Goal: Task Accomplishment & Management: Use online tool/utility

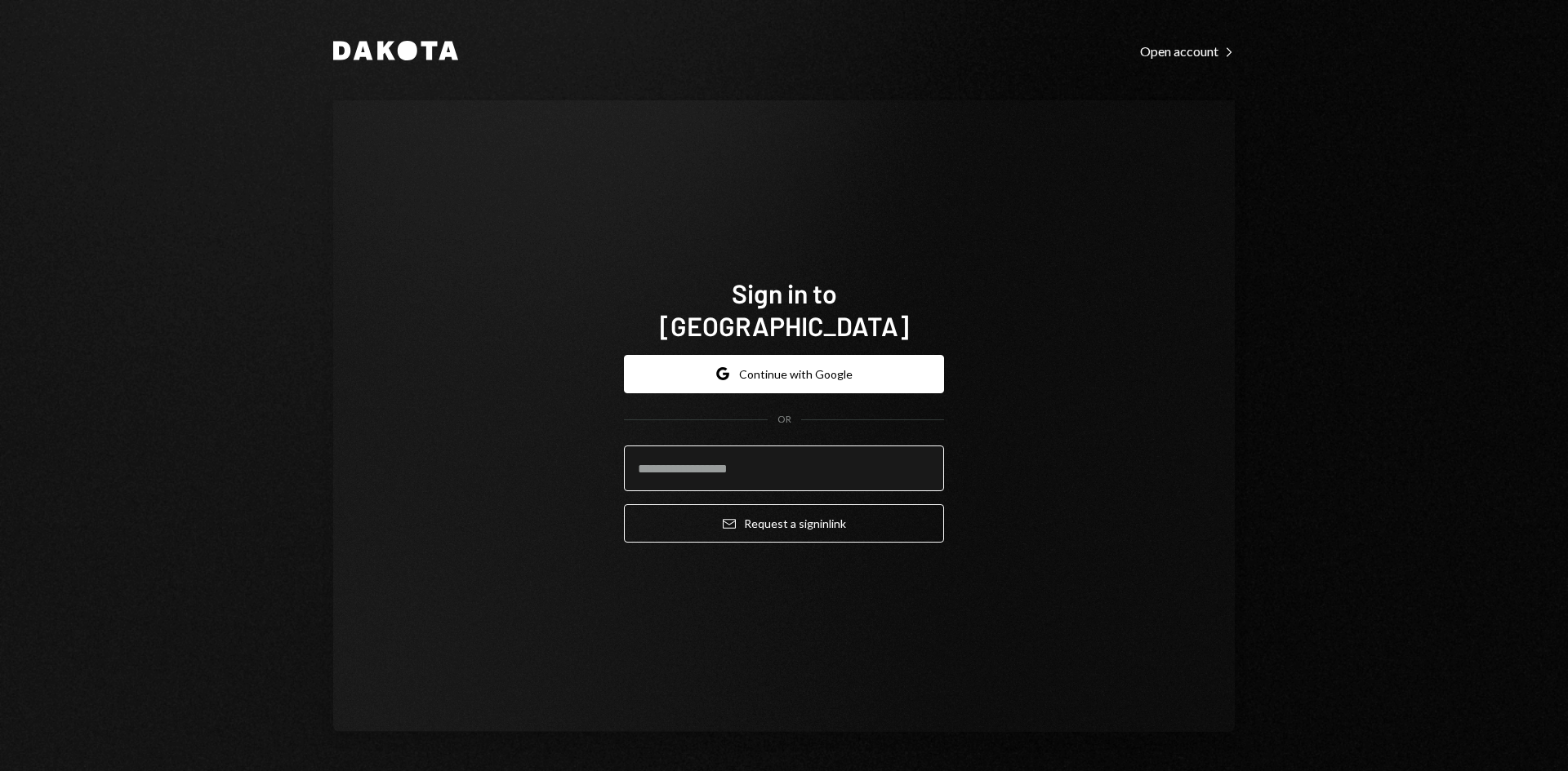
click at [871, 455] on input "email" at bounding box center [784, 468] width 320 height 46
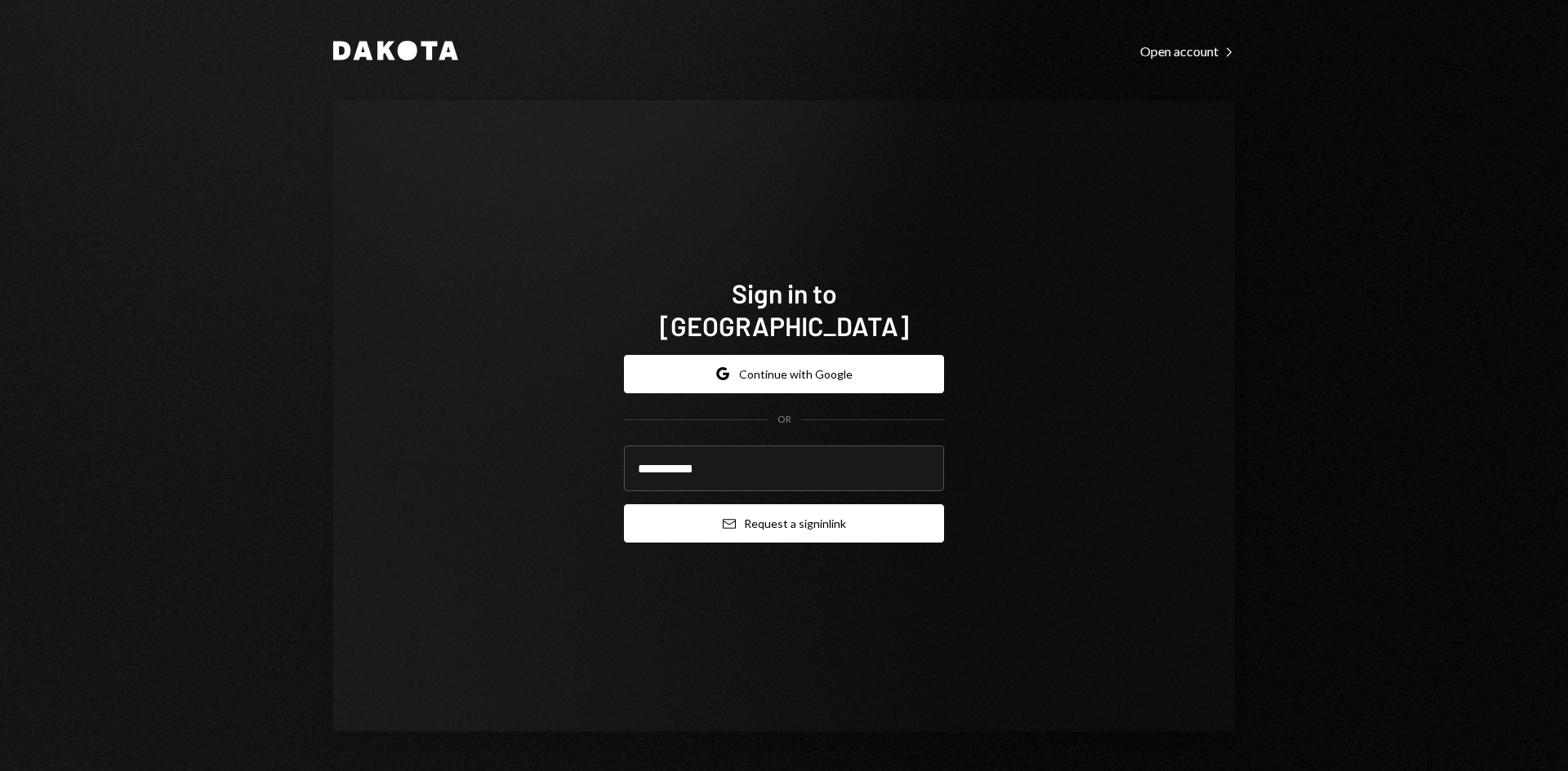
type input "**********"
click at [786, 515] on button "Email Request a sign in link" at bounding box center [784, 523] width 320 height 39
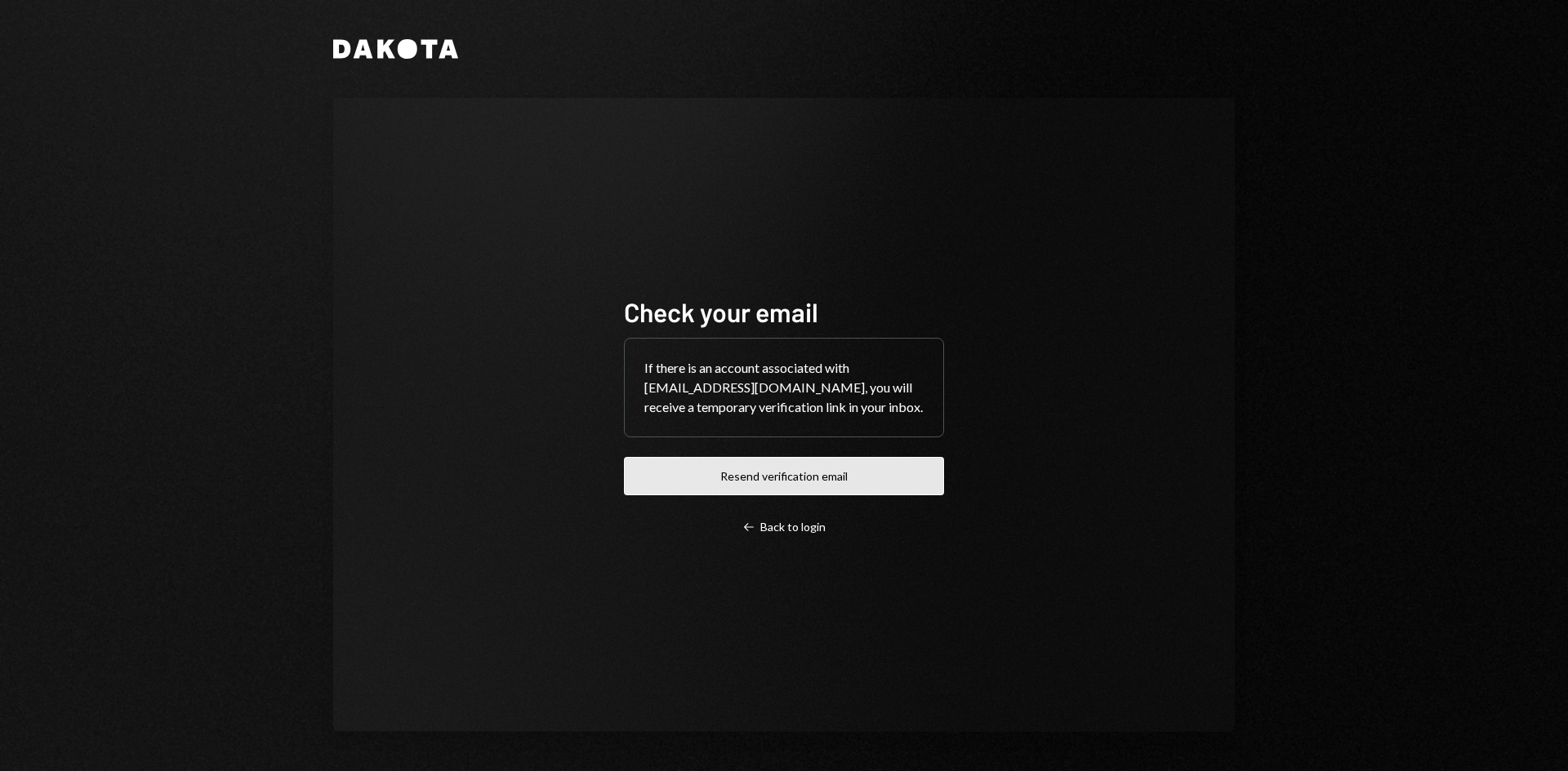
click at [799, 475] on button "Resend verification email" at bounding box center [784, 476] width 320 height 39
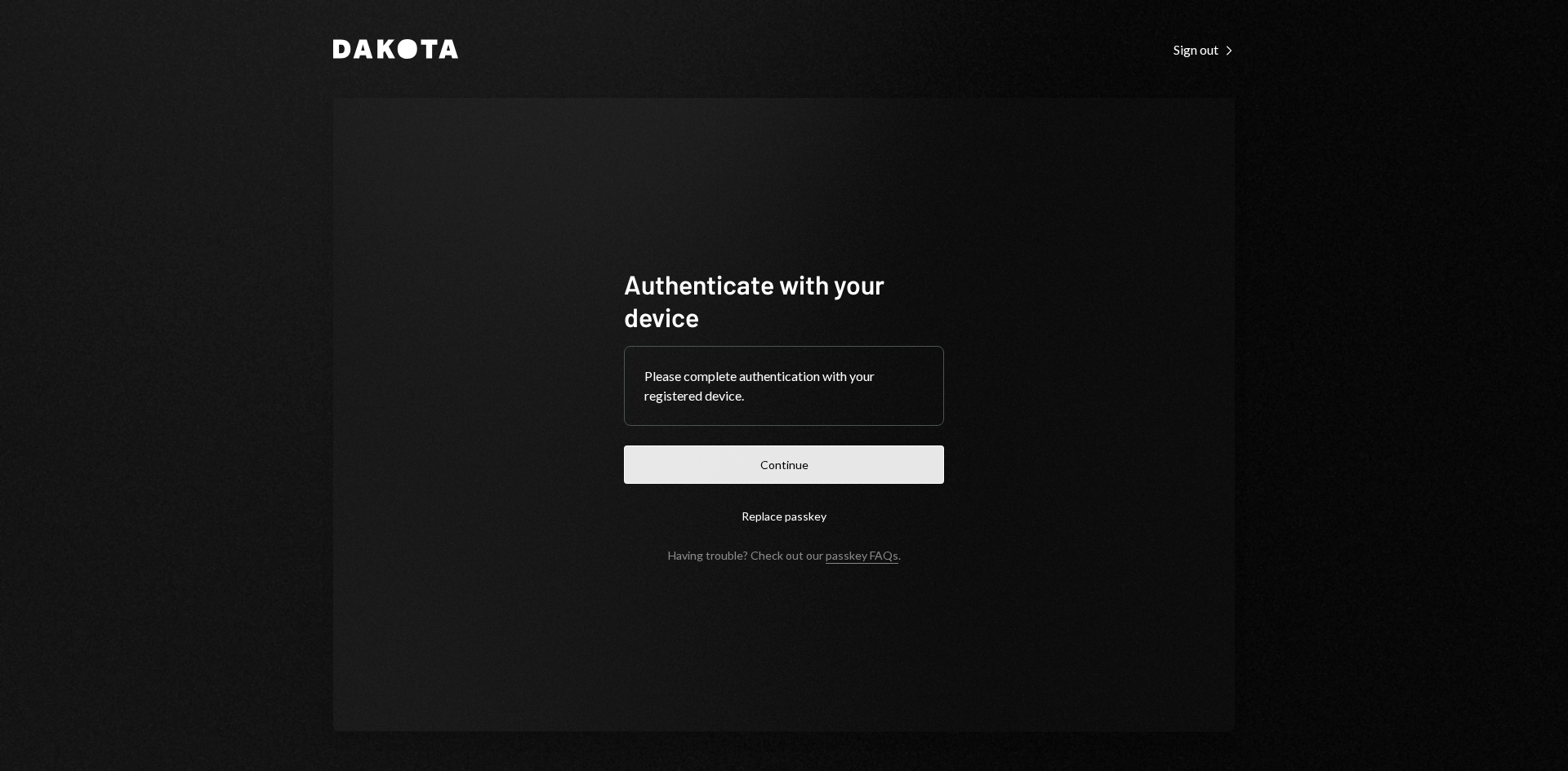
click at [928, 455] on button "Continue" at bounding box center [784, 464] width 320 height 39
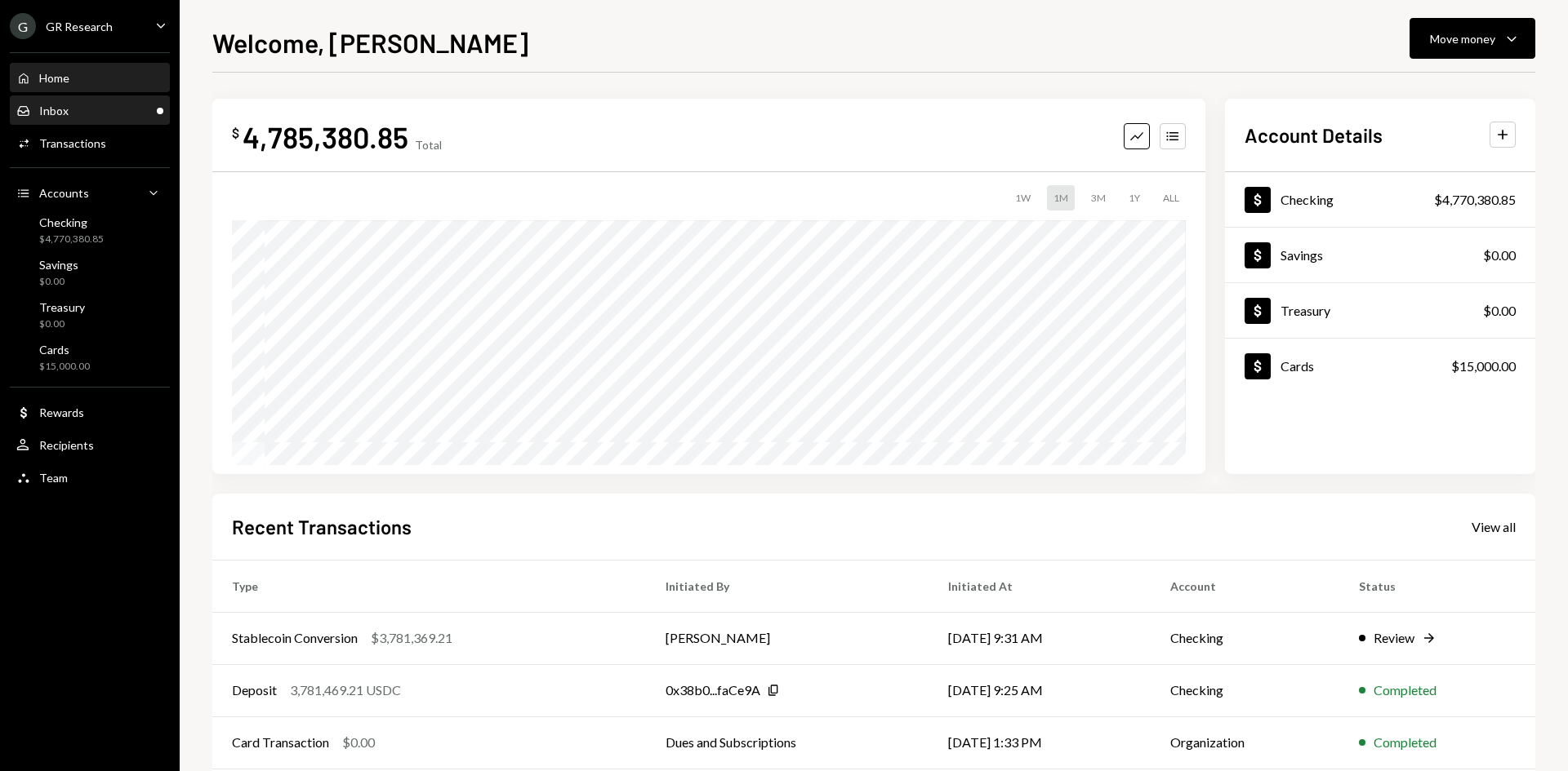
click at [140, 106] on div "Inbox Inbox" at bounding box center [89, 111] width 147 height 15
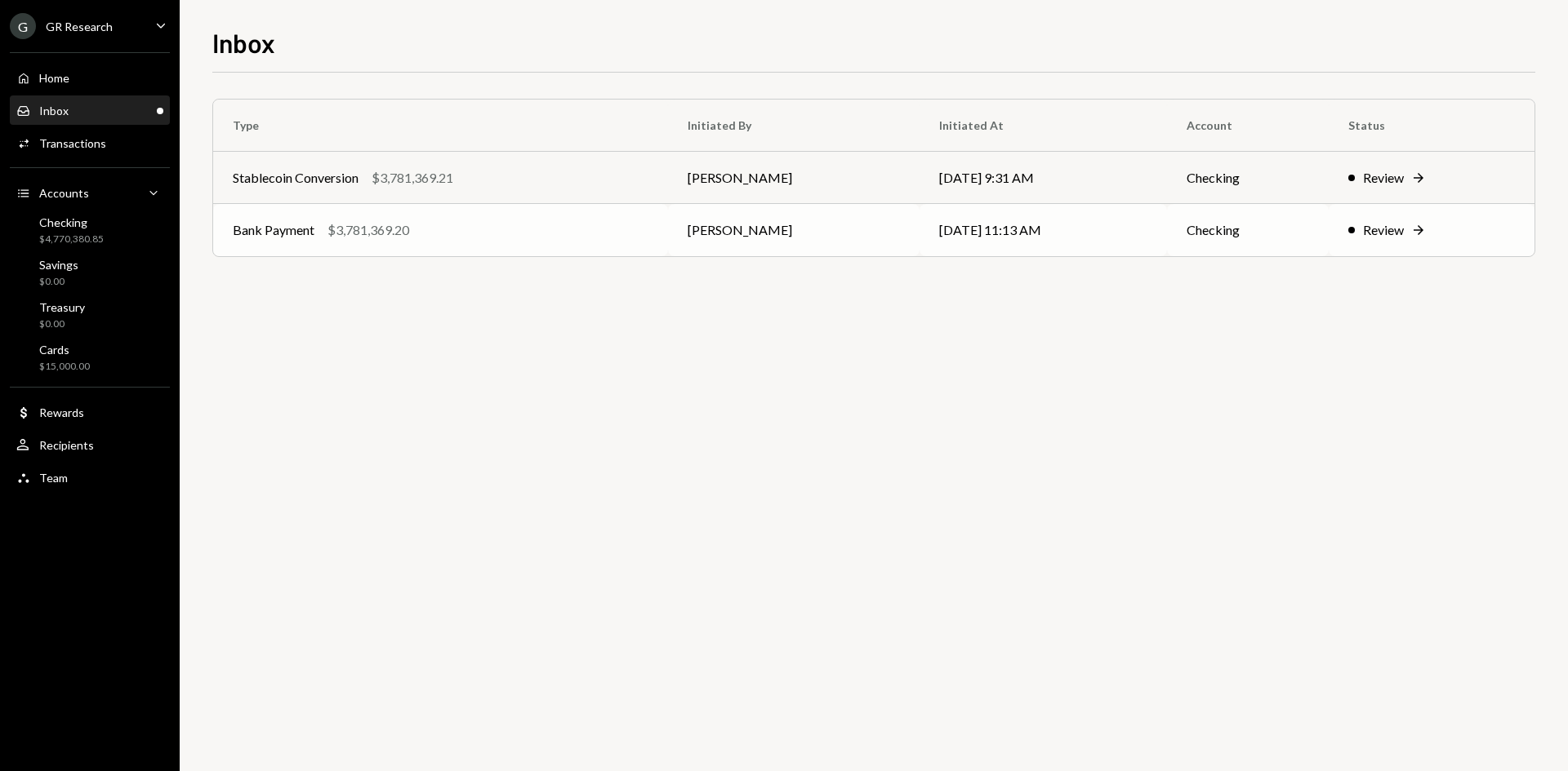
click at [848, 220] on td "[PERSON_NAME]" at bounding box center [793, 230] width 251 height 53
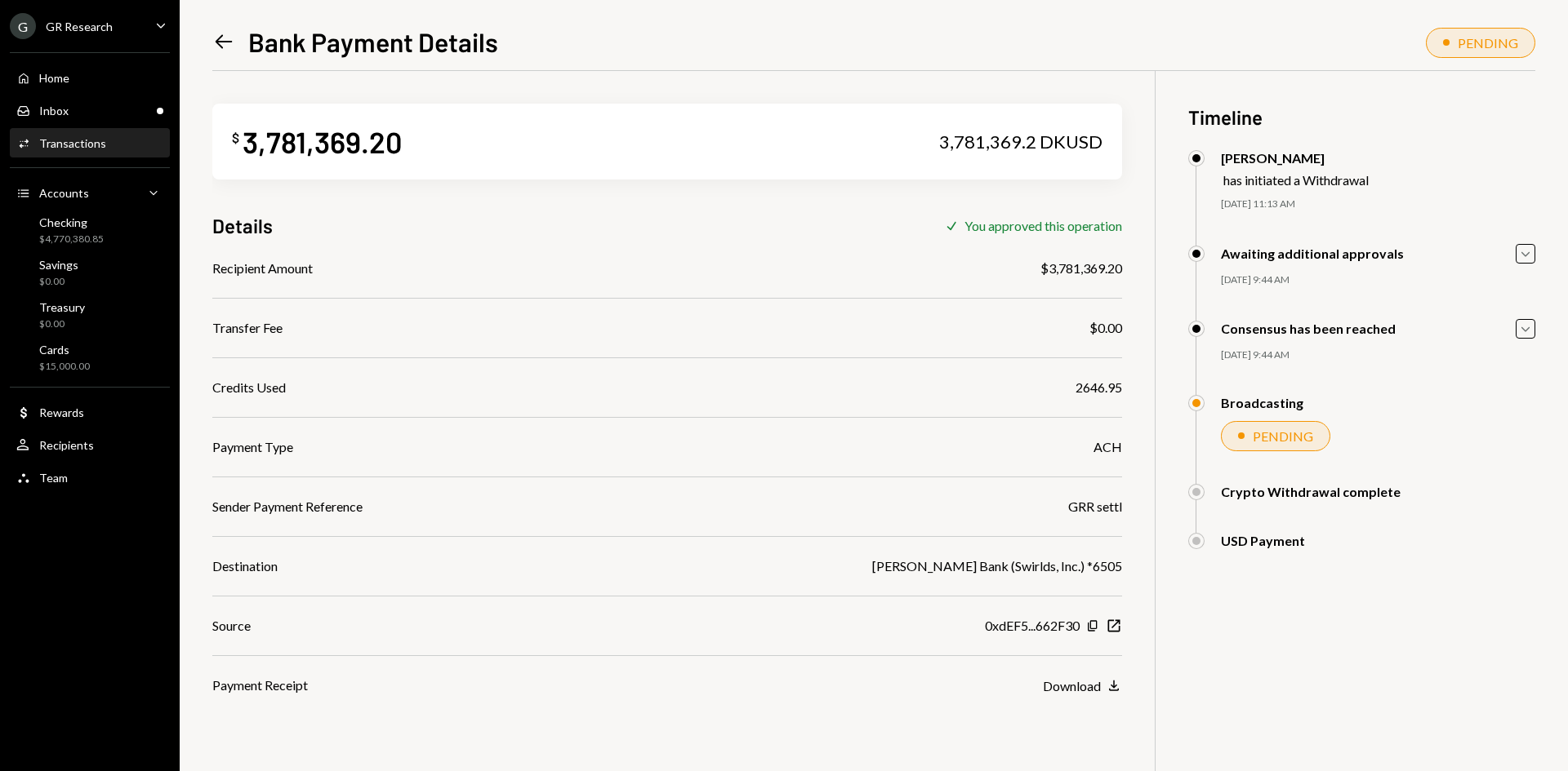
click at [230, 46] on icon "Left Arrow" at bounding box center [224, 41] width 23 height 23
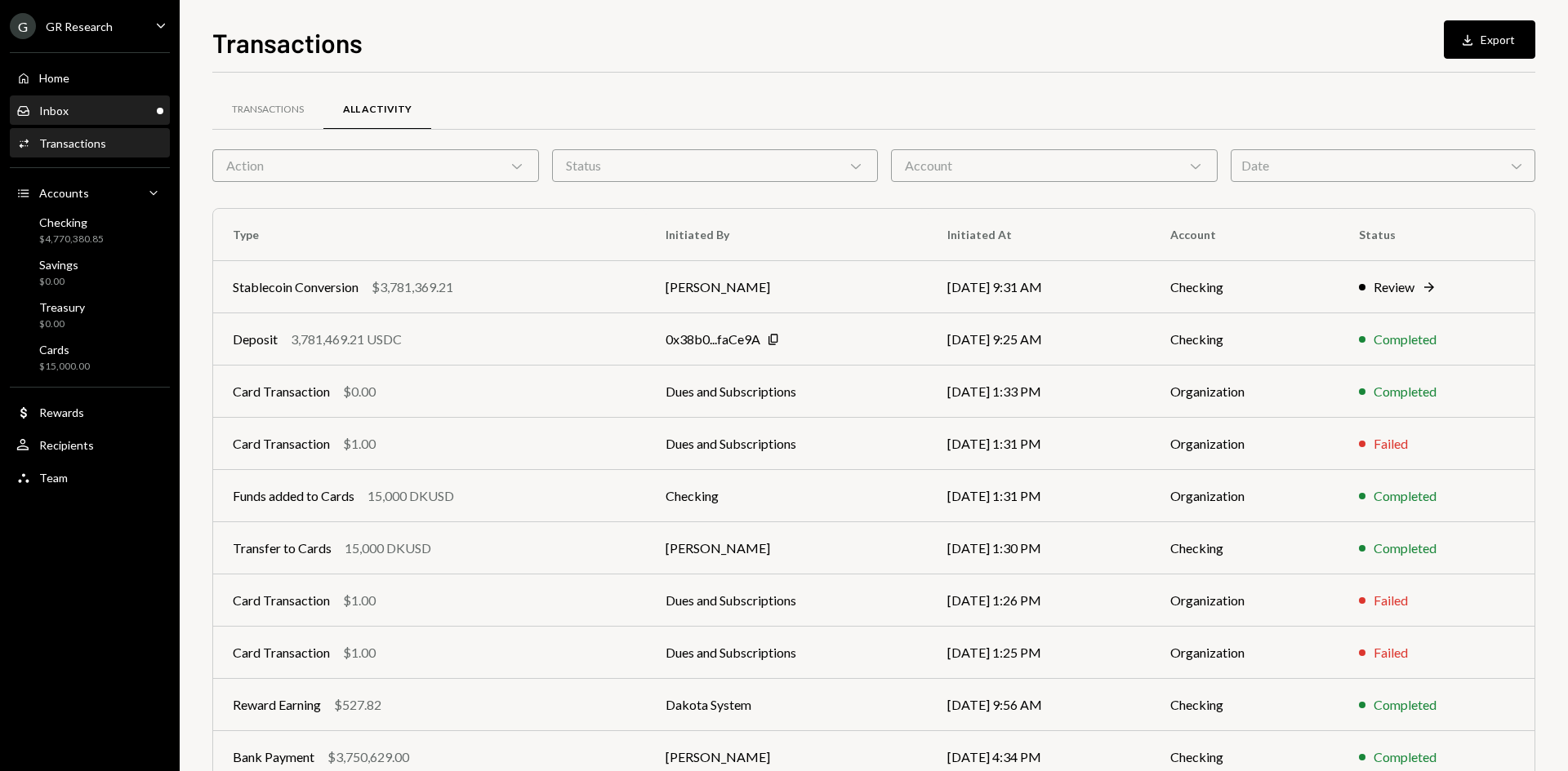
click at [92, 118] on div "Inbox Inbox" at bounding box center [89, 111] width 147 height 28
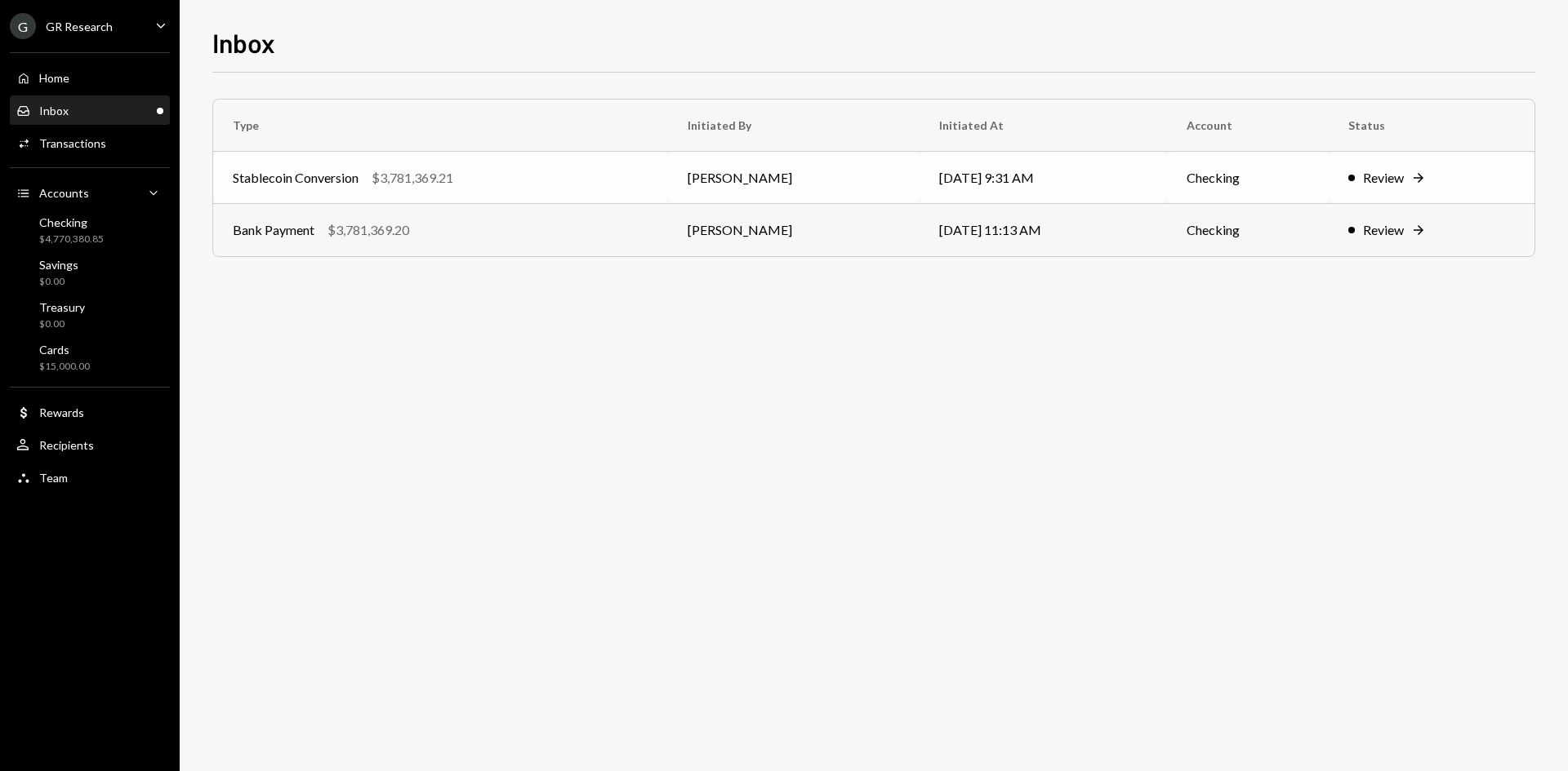
click at [493, 181] on div "Stablecoin Conversion $3,781,369.21" at bounding box center [440, 178] width 416 height 20
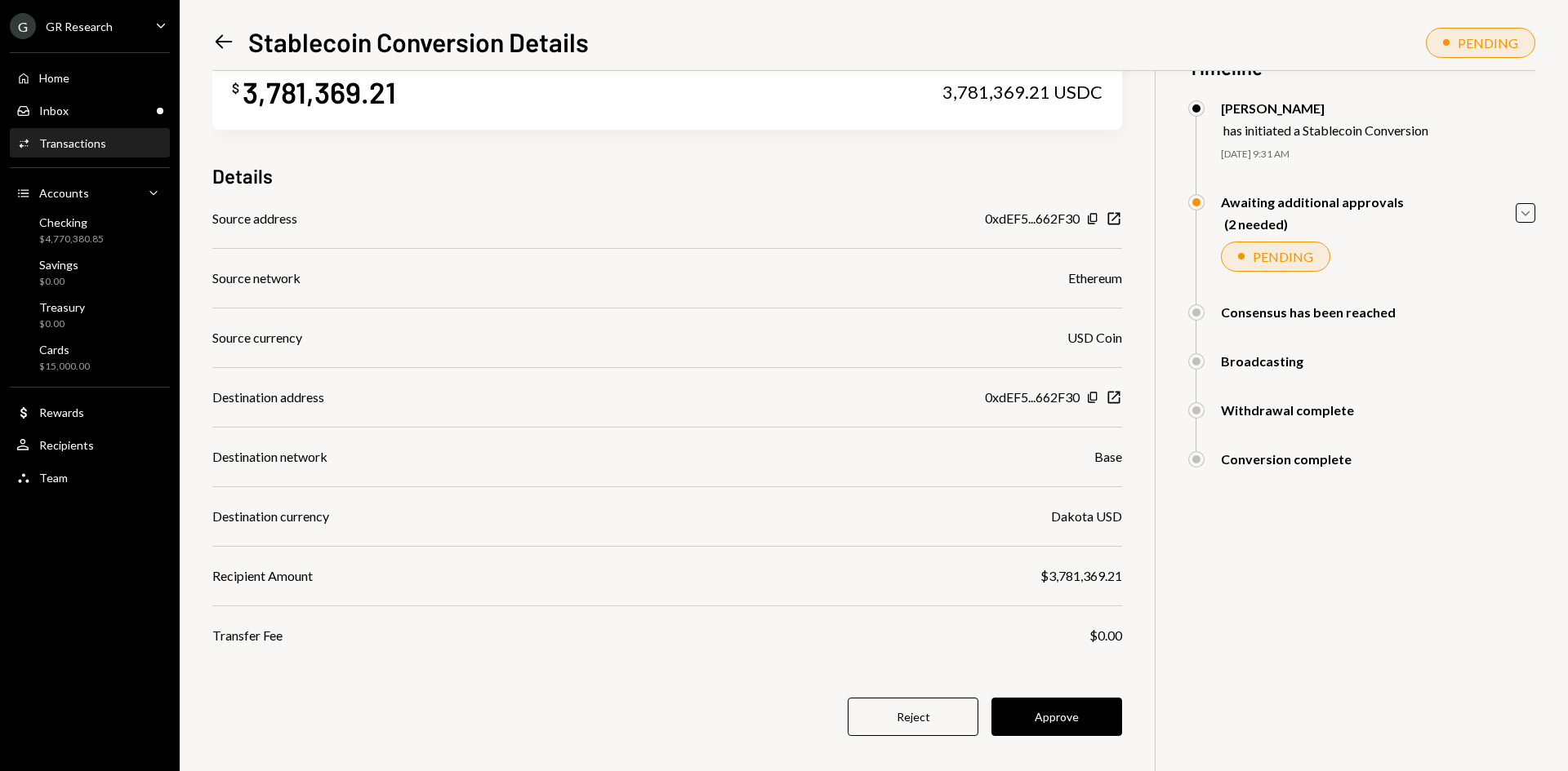
scroll to position [71, 0]
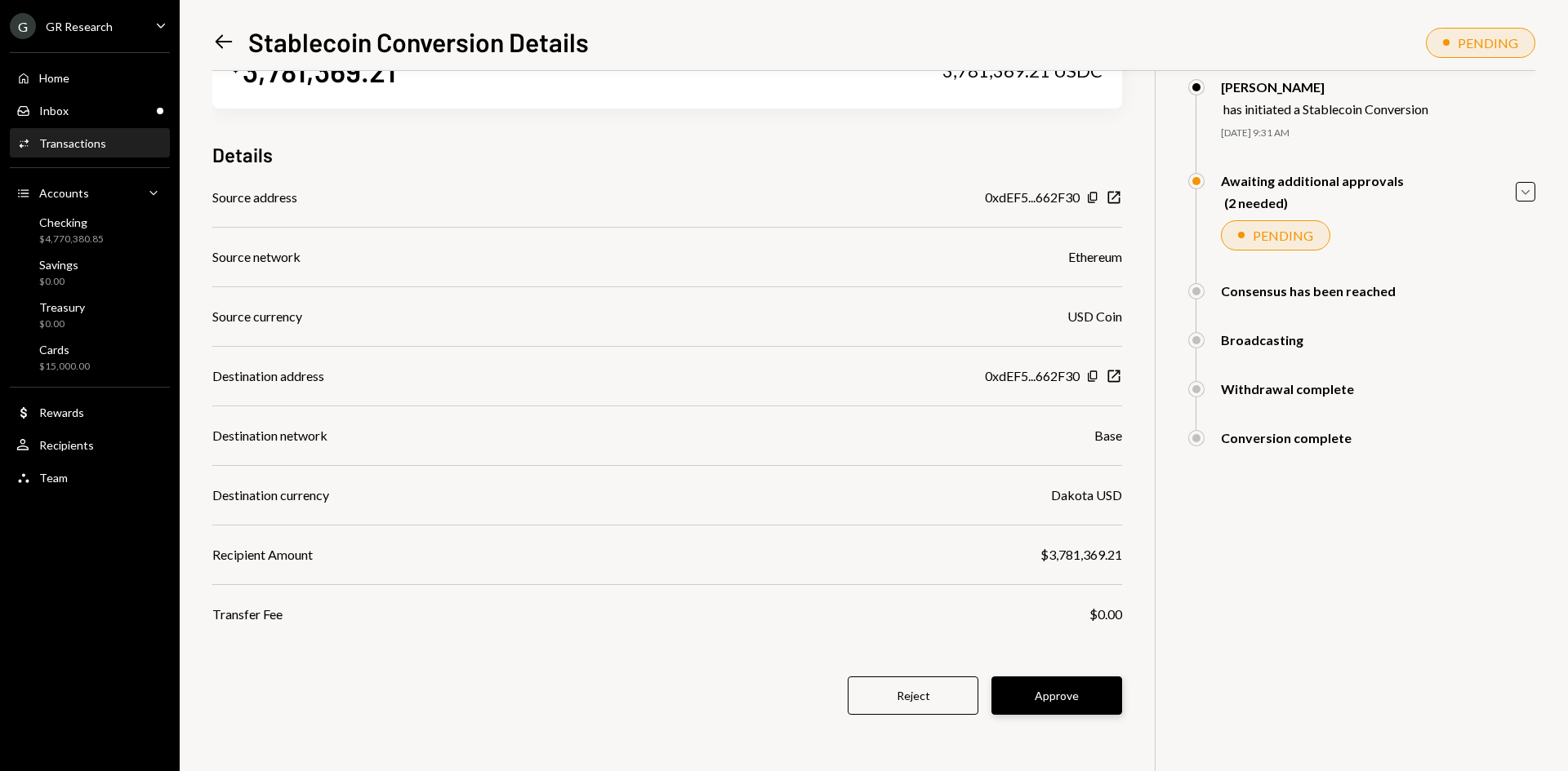
click at [1069, 687] on button "Approve" at bounding box center [1056, 696] width 131 height 39
click at [228, 49] on icon "Left Arrow" at bounding box center [224, 41] width 23 height 23
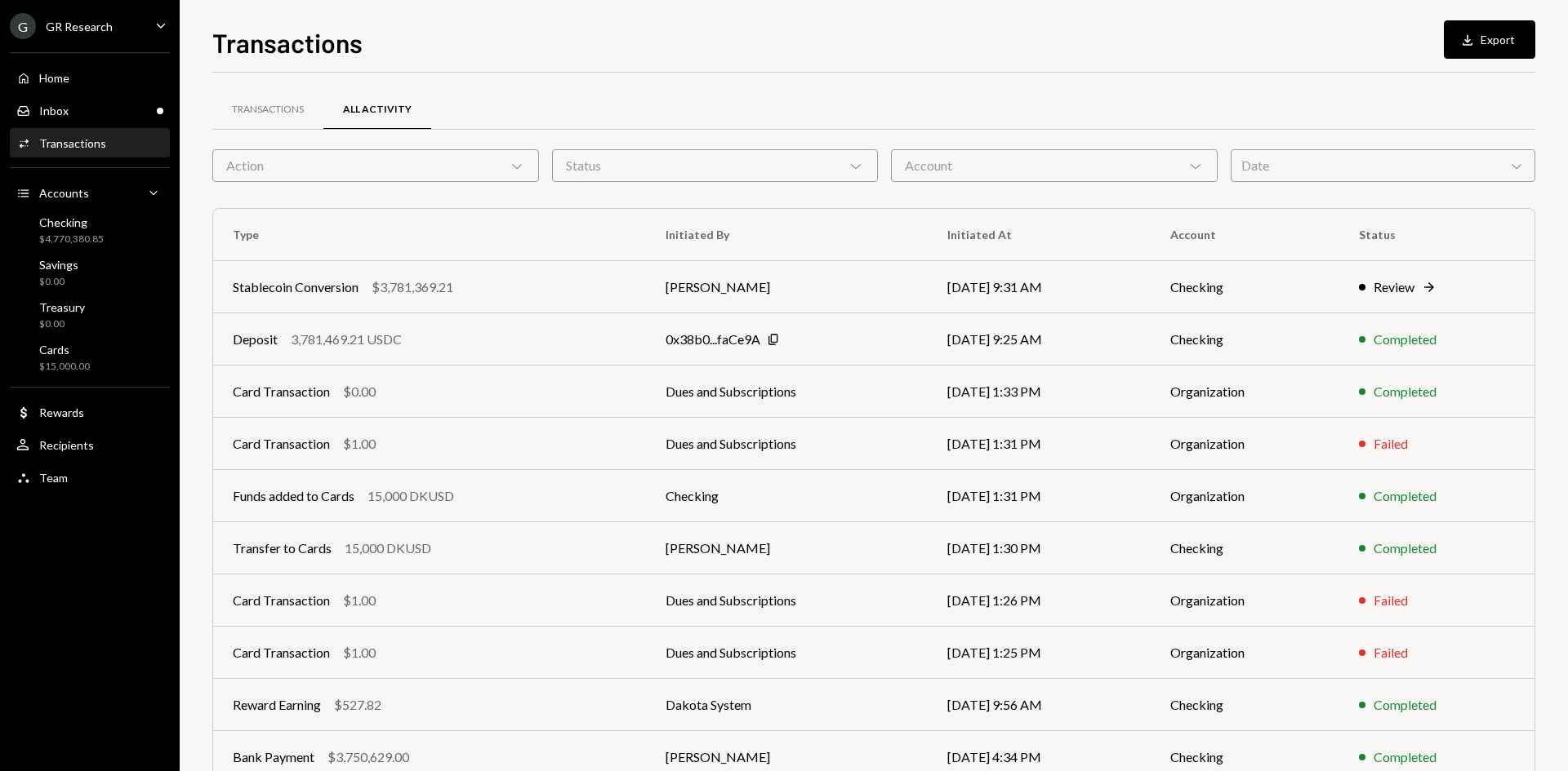
click at [1060, 14] on div "Transactions Download Export Transactions All Activity Action Chevron Down Stat…" at bounding box center [874, 386] width 1388 height 771
